Goal: Find specific page/section: Find specific page/section

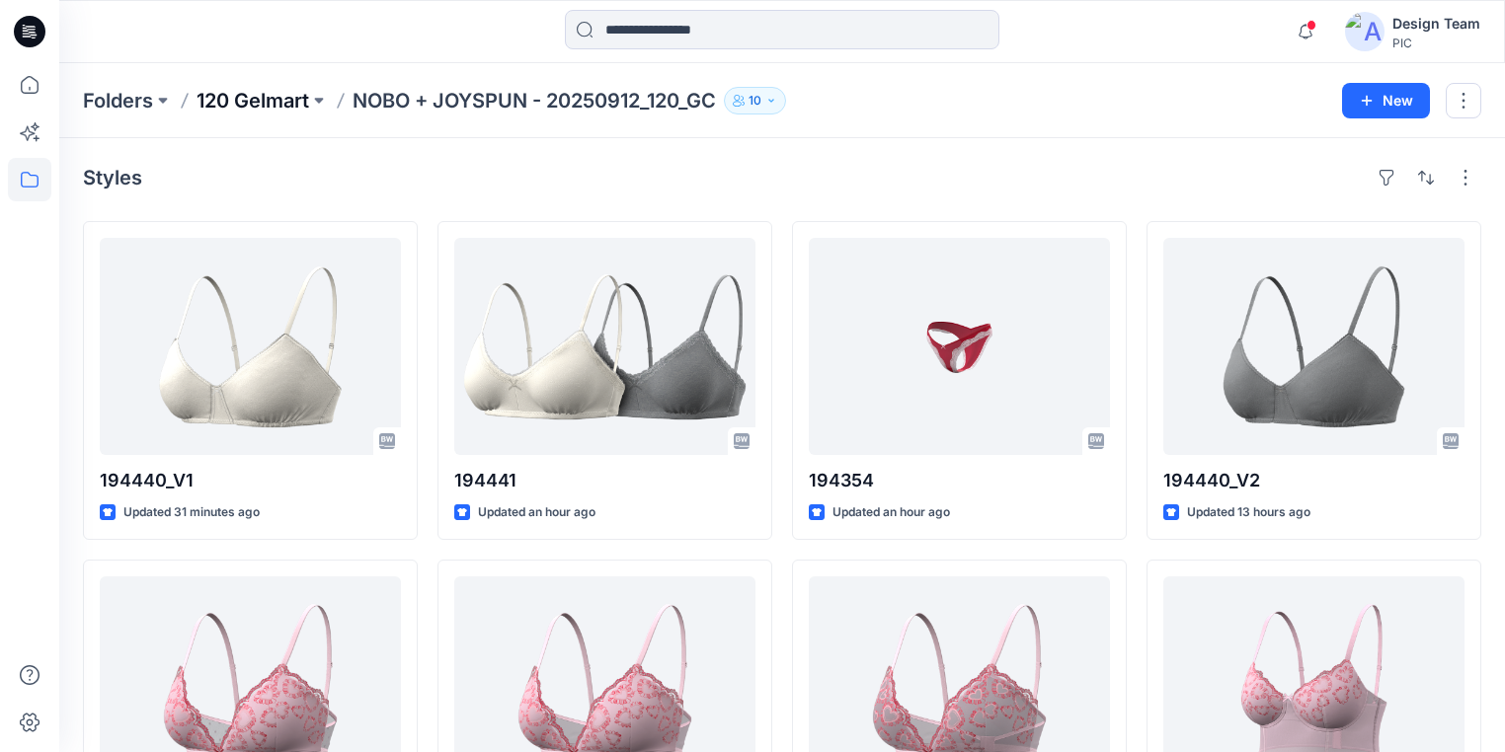
click at [255, 98] on p "120 Gelmart" at bounding box center [252, 101] width 113 height 28
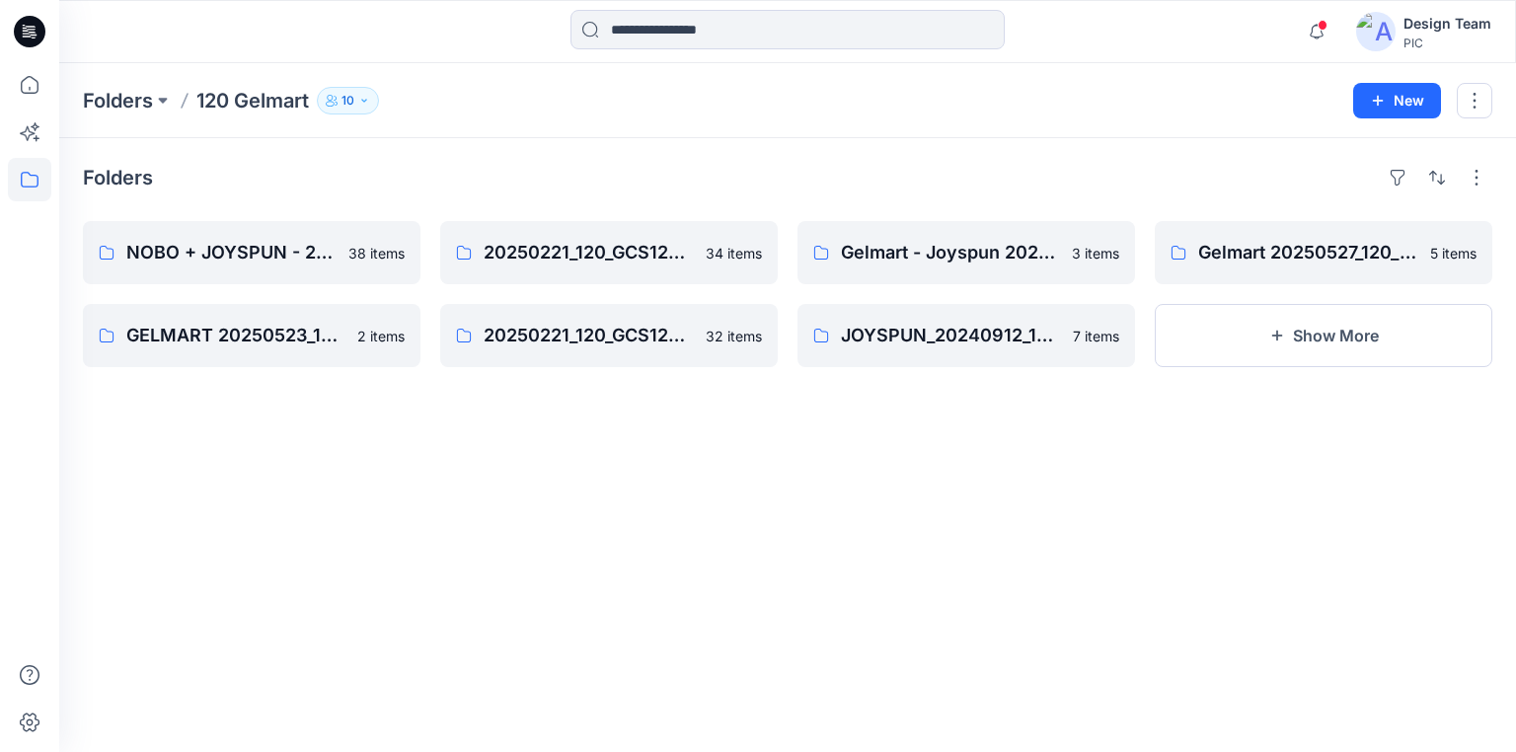
click at [26, 25] on icon at bounding box center [30, 32] width 32 height 32
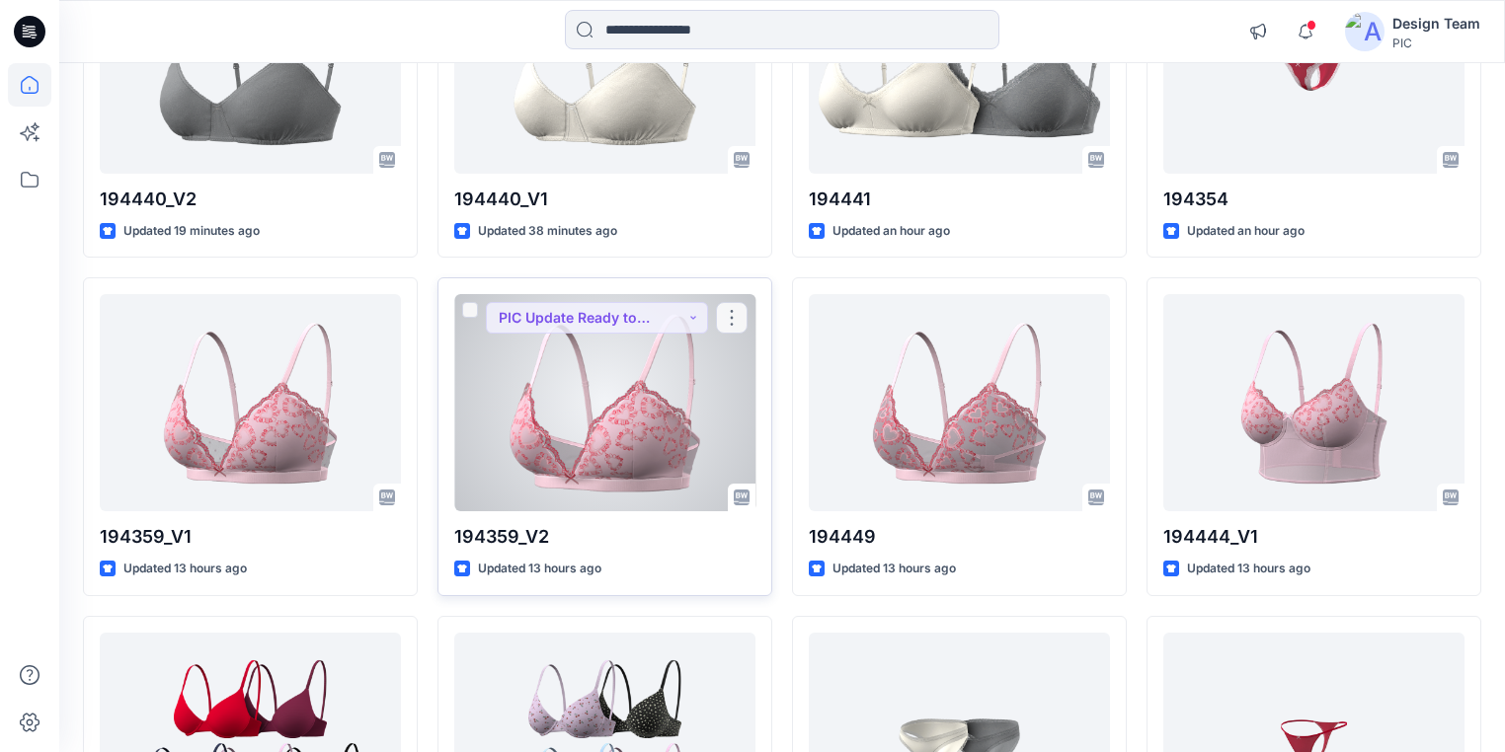
scroll to position [553, 0]
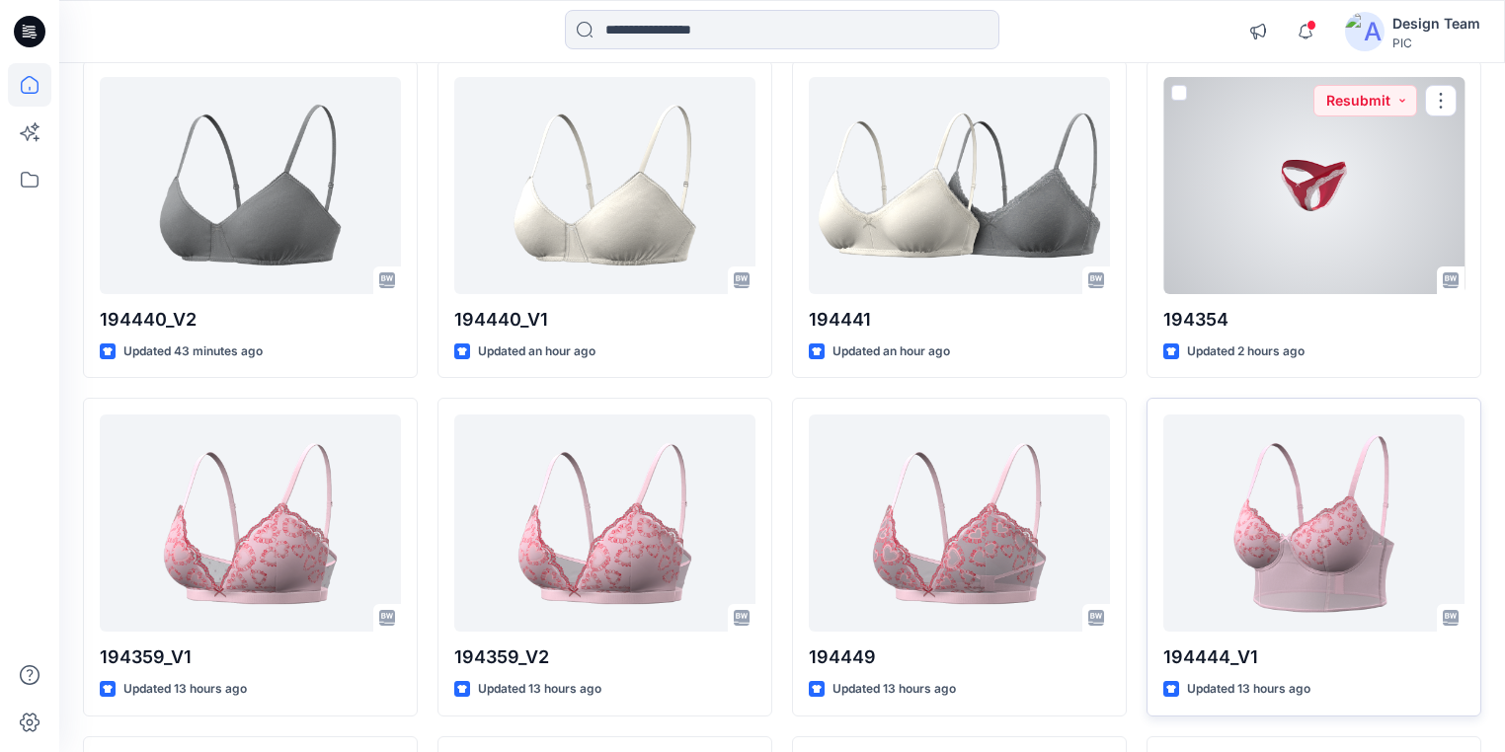
scroll to position [237, 0]
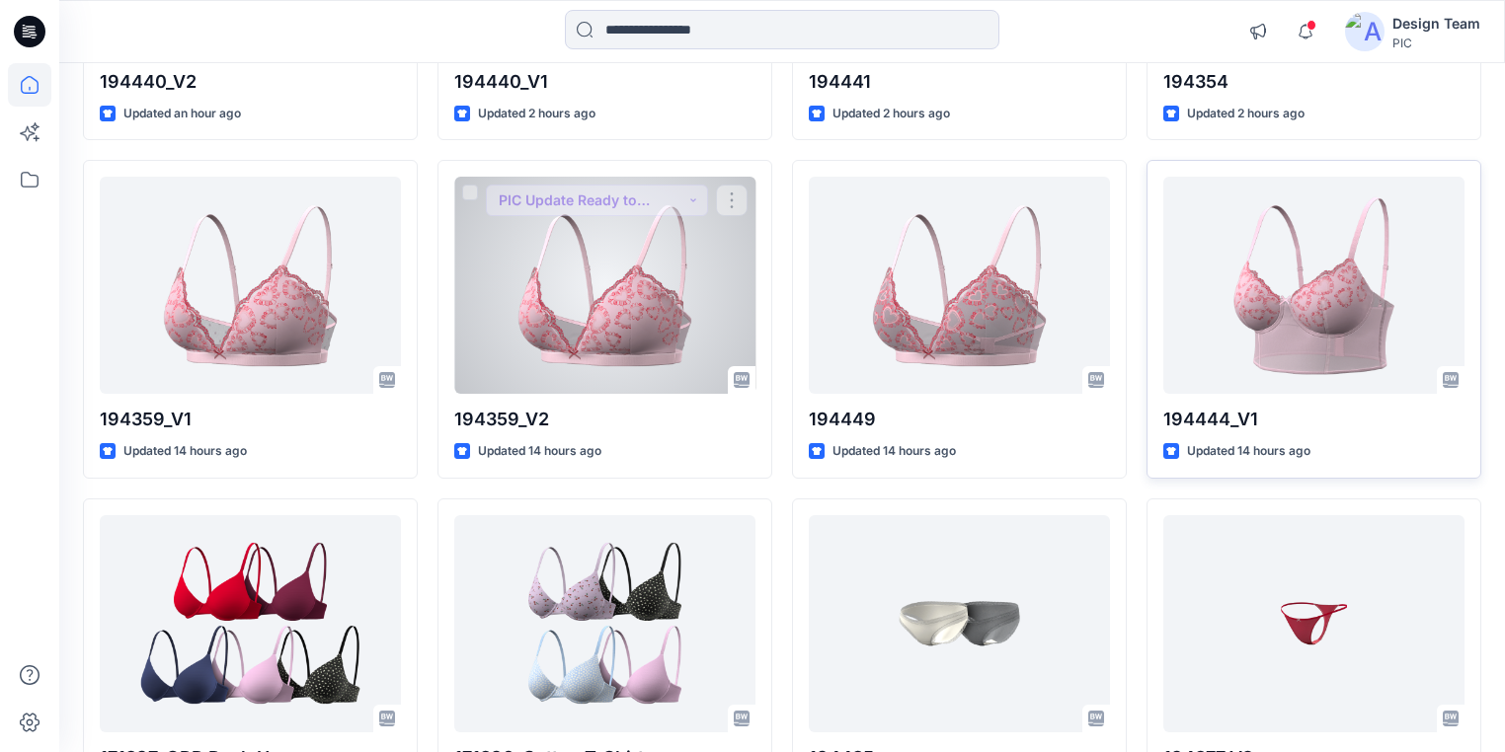
scroll to position [474, 0]
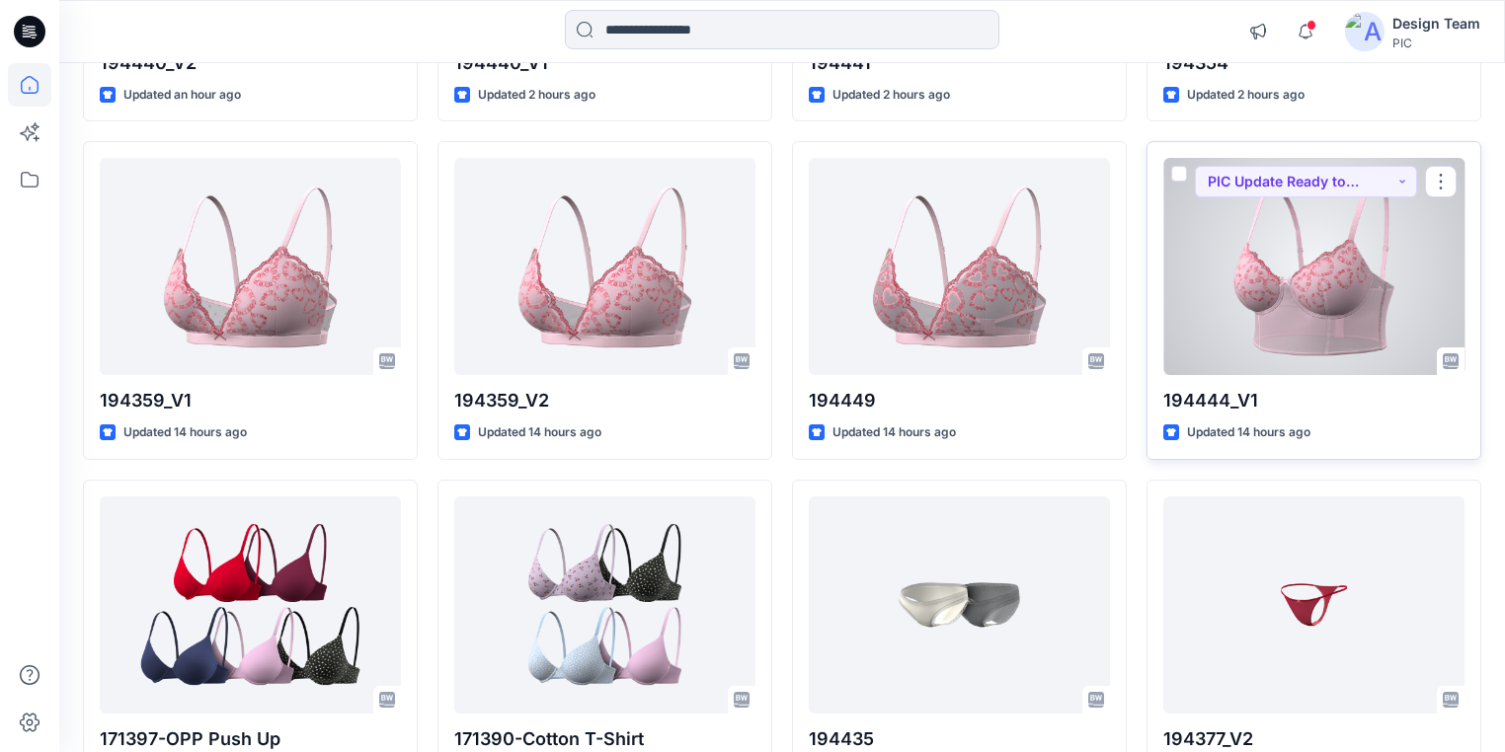
click at [1320, 257] on div at bounding box center [1313, 266] width 301 height 217
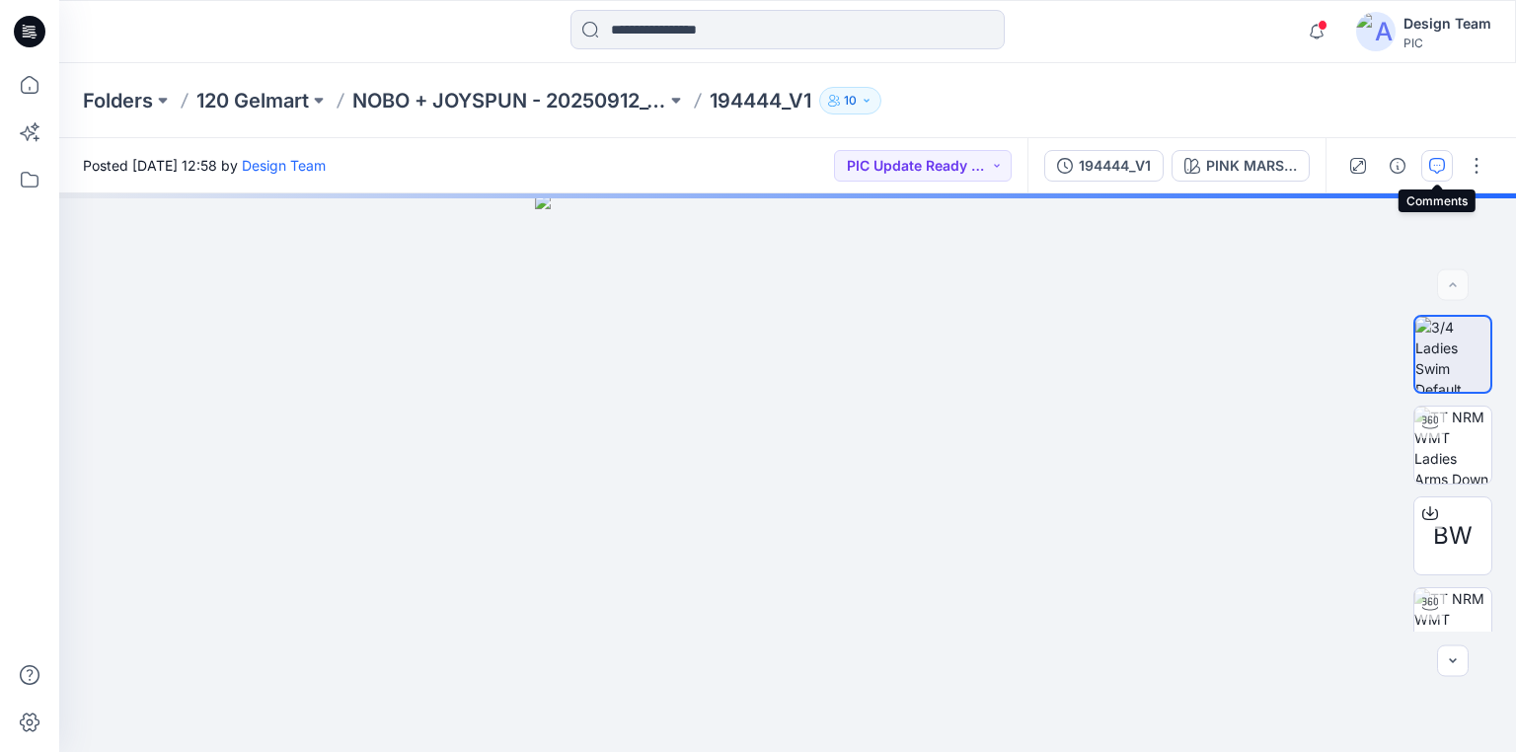
click at [1434, 166] on icon "button" at bounding box center [1437, 166] width 16 height 16
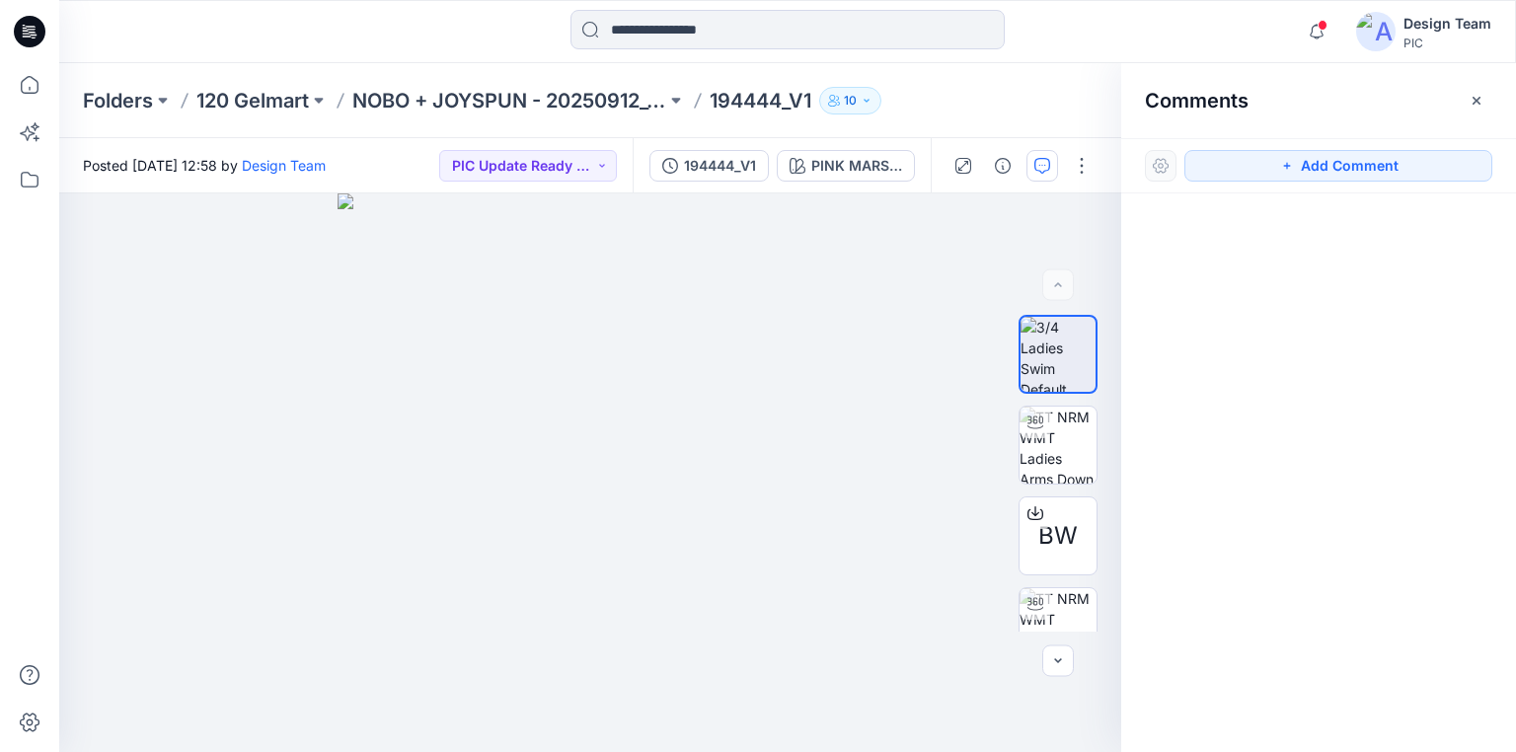
click at [16, 28] on icon at bounding box center [30, 32] width 32 height 32
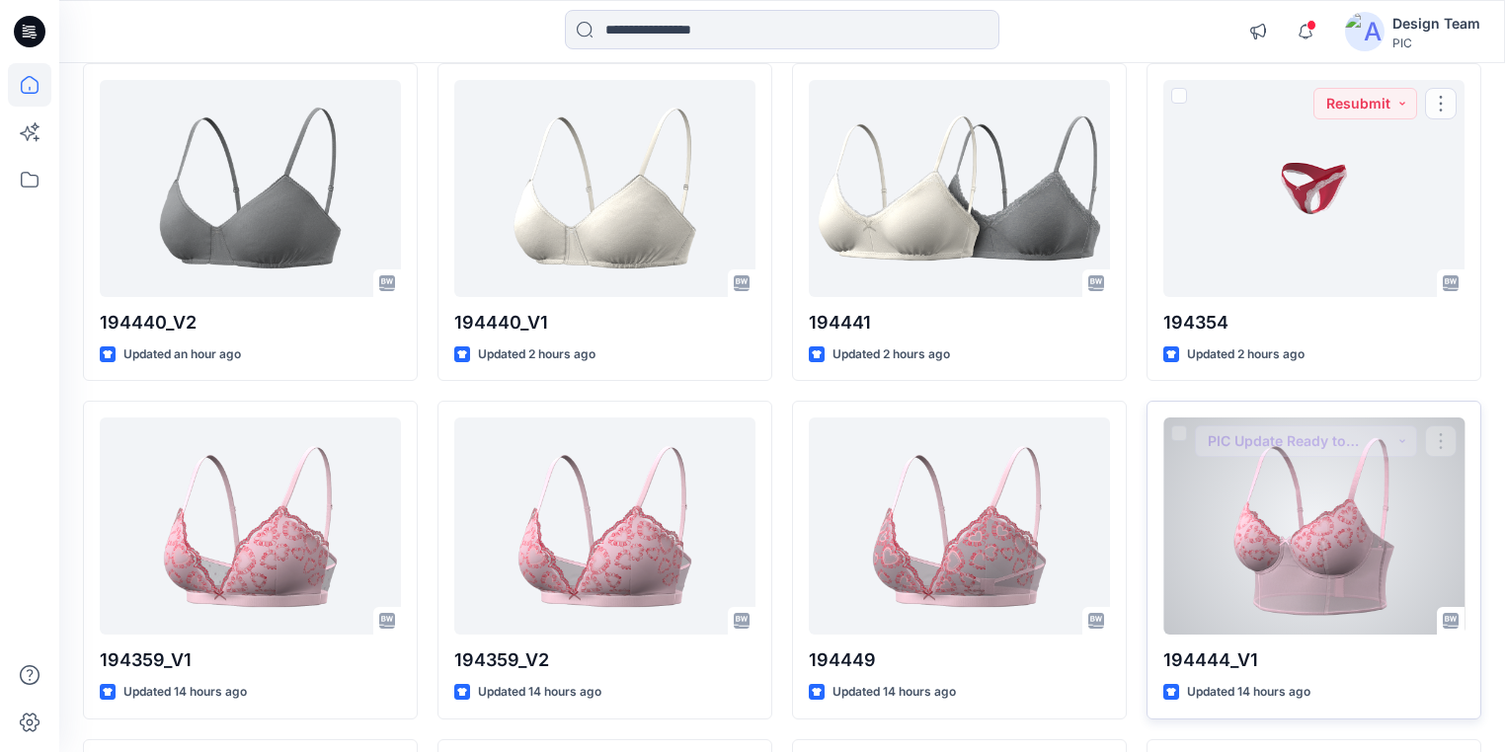
scroll to position [237, 0]
